Goal: Navigation & Orientation: Find specific page/section

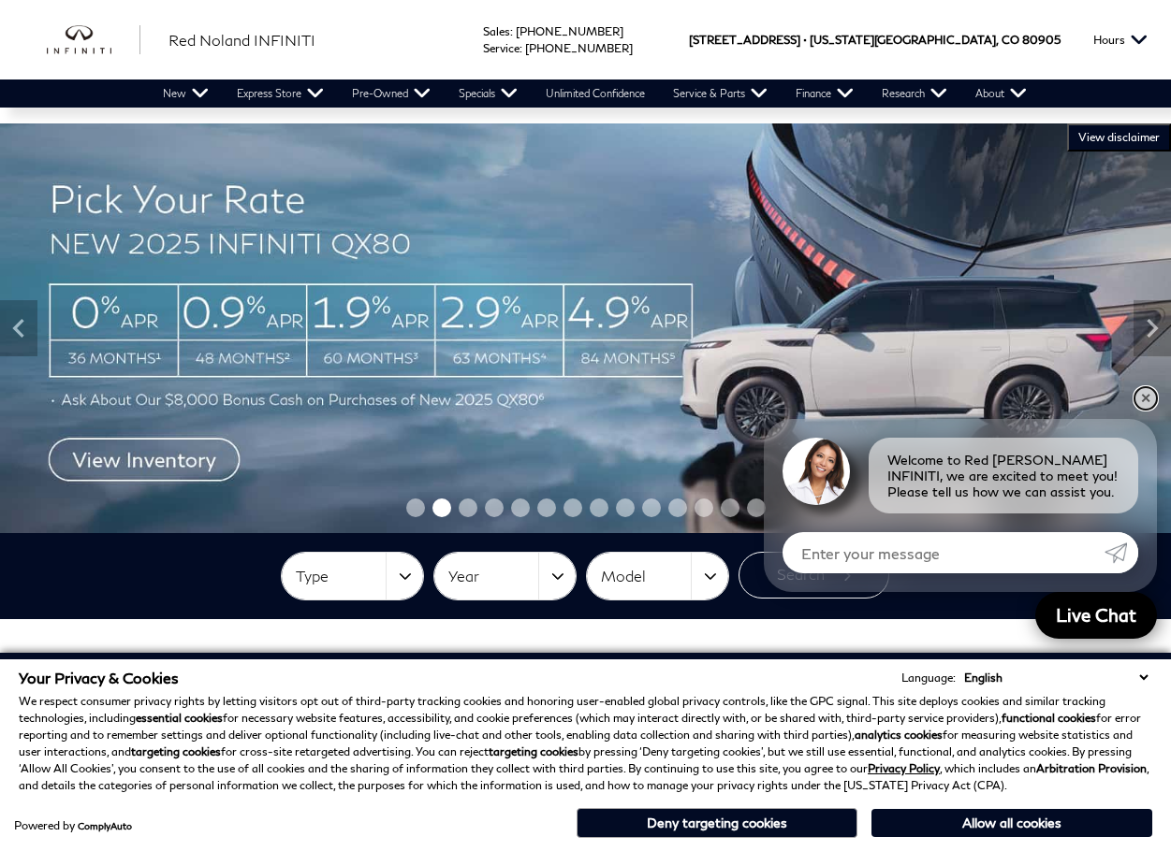
click at [1151, 392] on link "✕" at bounding box center [1145, 398] width 22 height 22
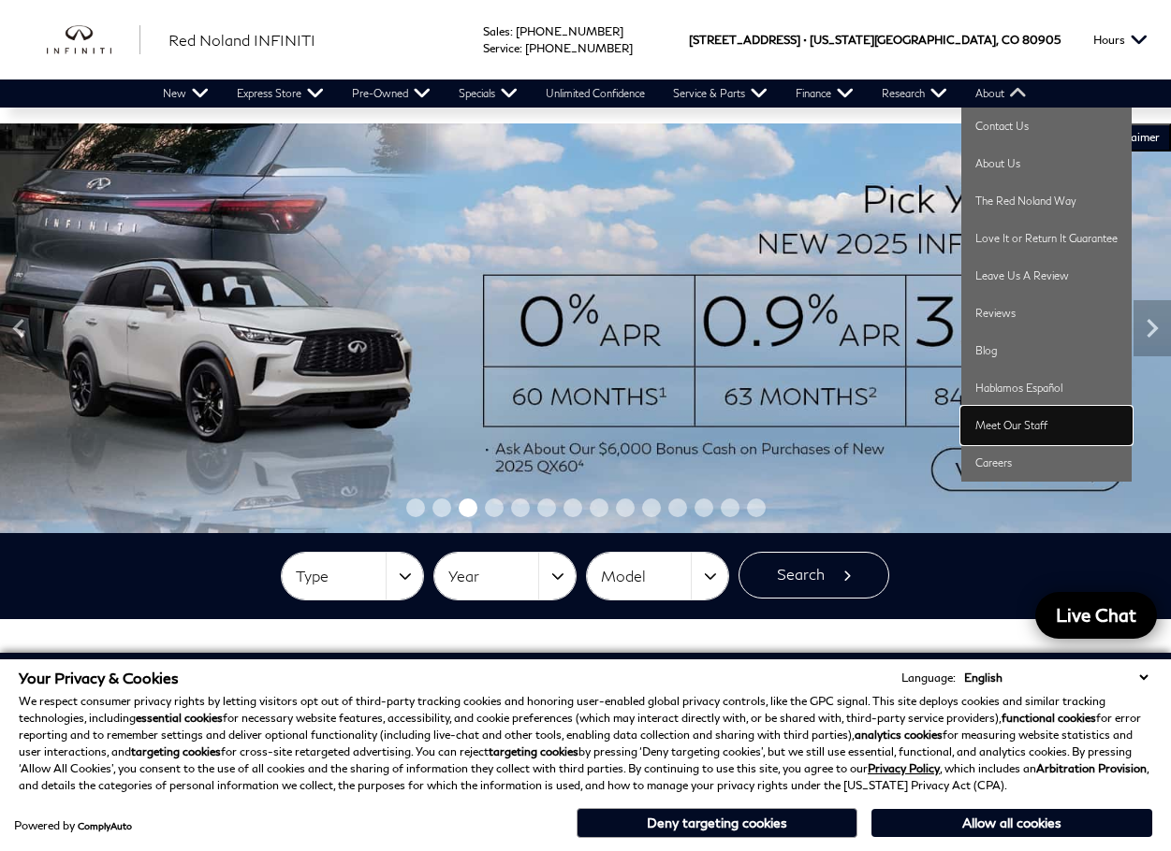
click at [1038, 433] on link "Meet Our Staff" at bounding box center [1046, 425] width 170 height 37
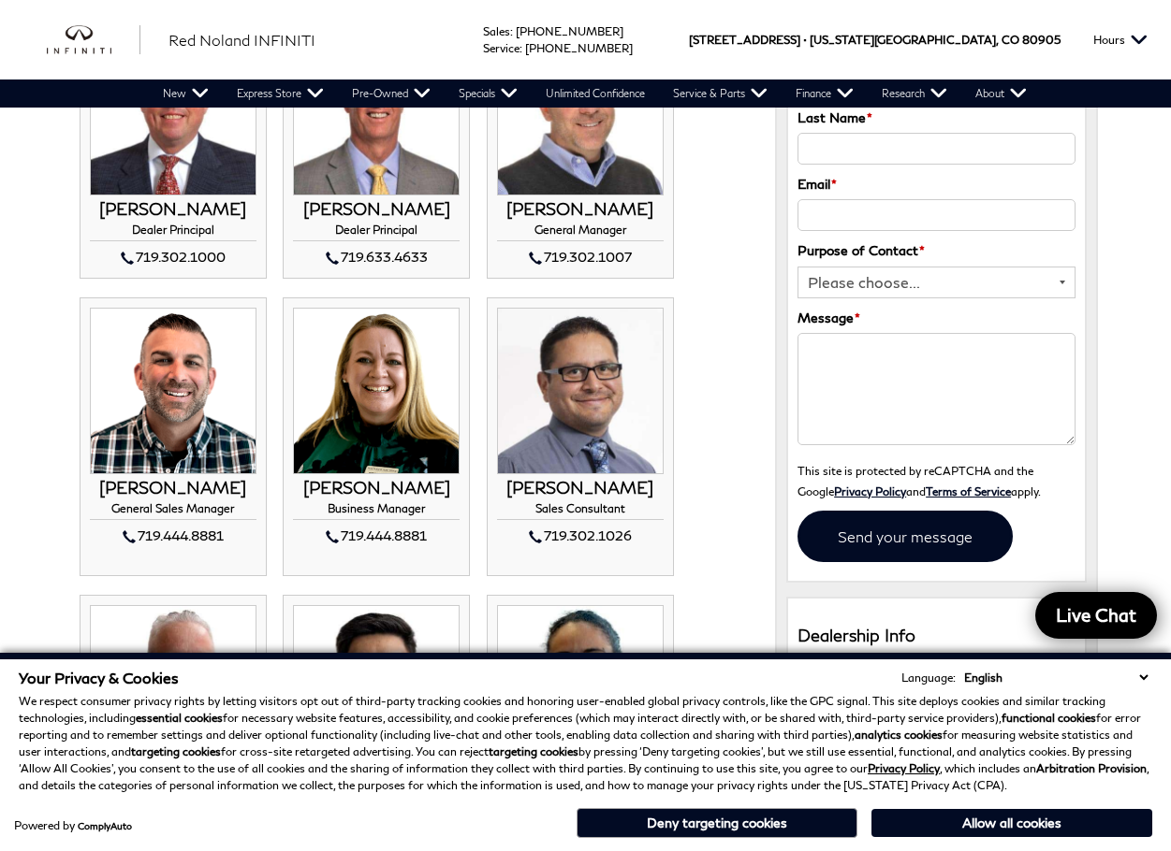
scroll to position [187, 0]
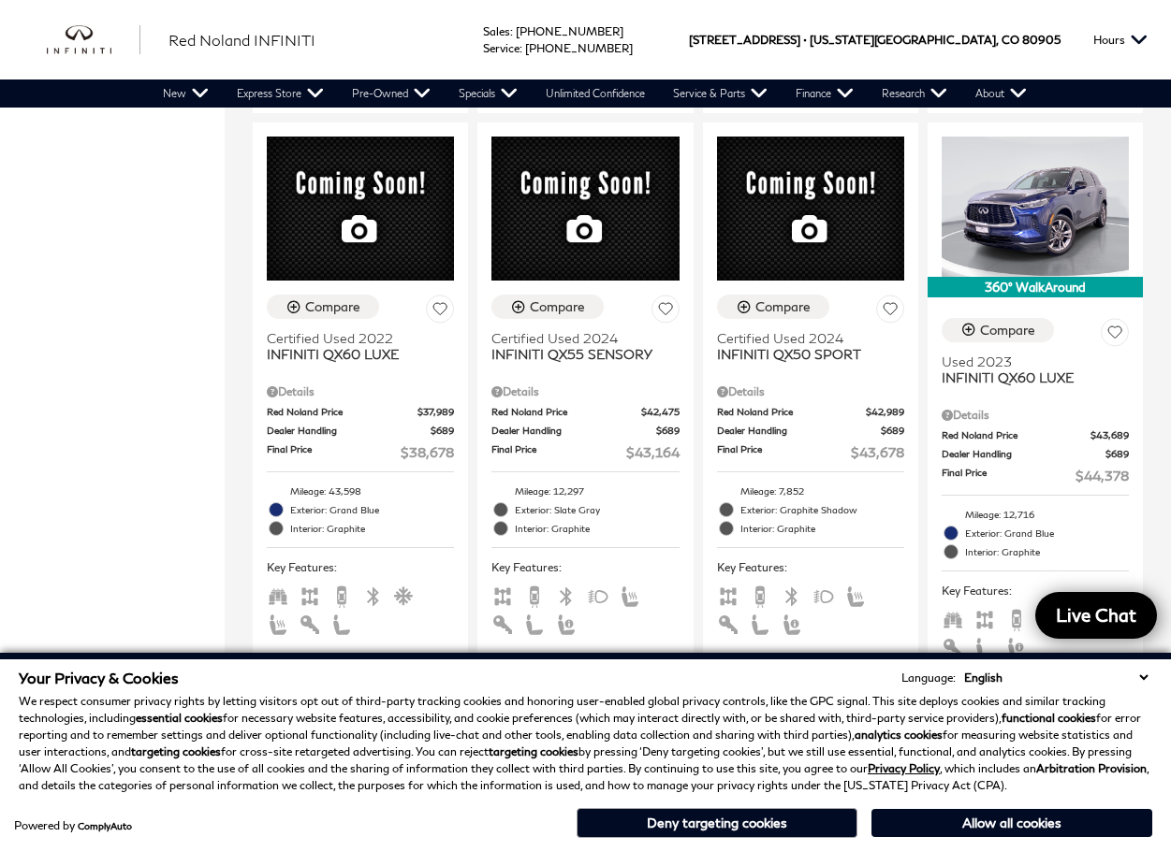
scroll to position [749, 0]
